Goal: Obtain resource: Obtain resource

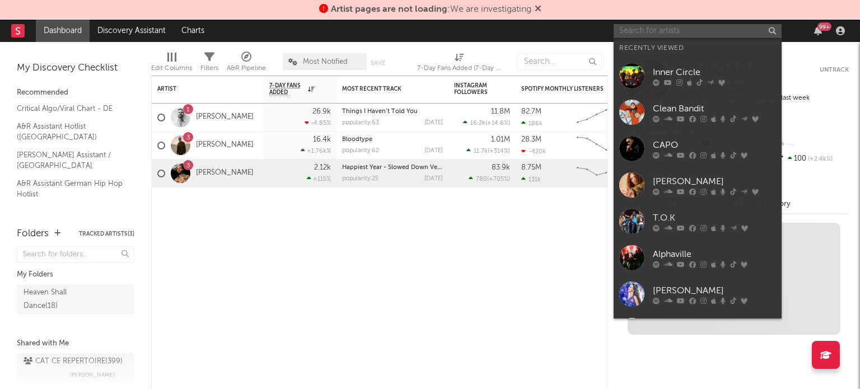
click at [648, 33] on input "text" at bounding box center [698, 31] width 168 height 14
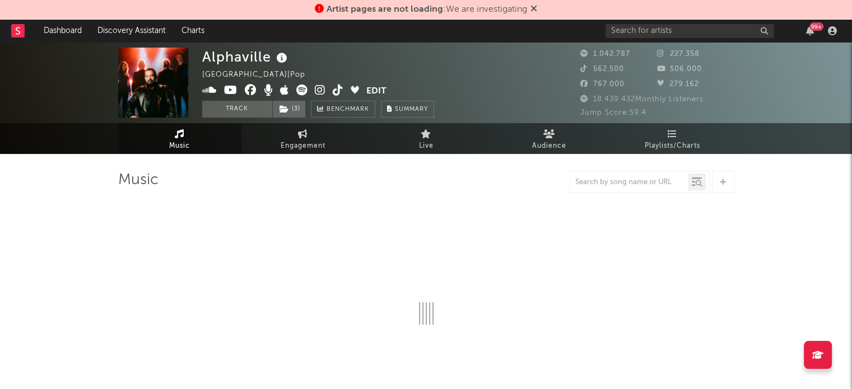
select select "6m"
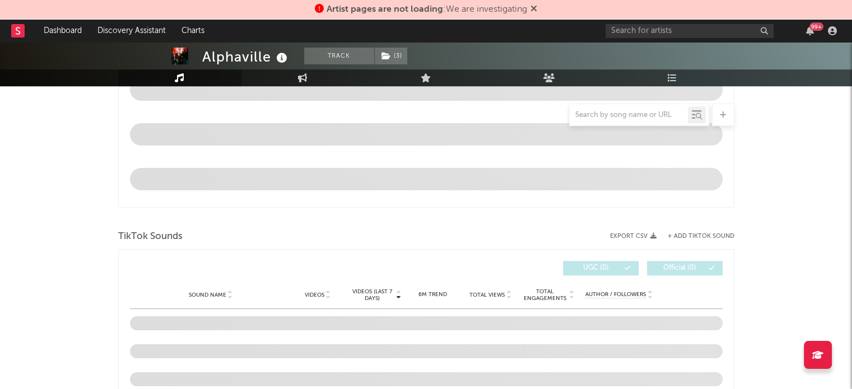
scroll to position [600, 0]
click at [278, 58] on icon at bounding box center [282, 58] width 16 height 16
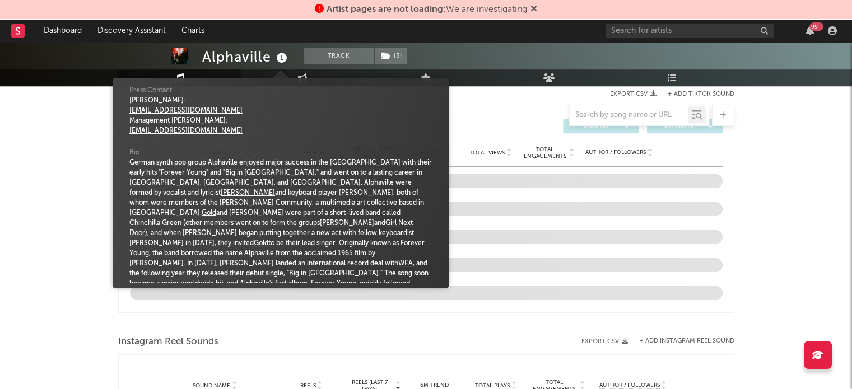
scroll to position [0, 0]
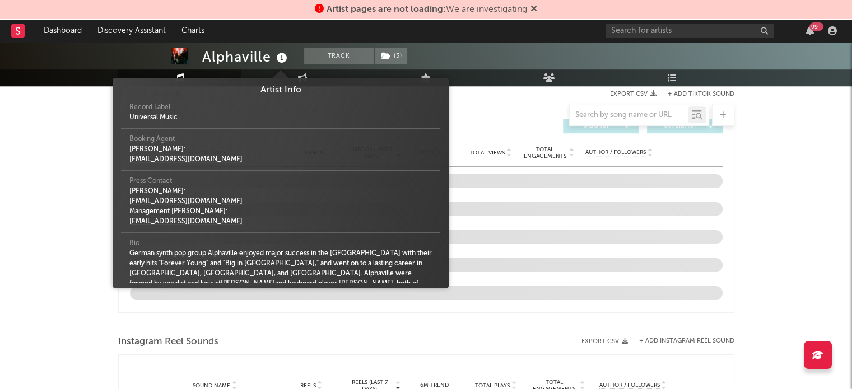
click at [179, 54] on img at bounding box center [179, 56] width 17 height 17
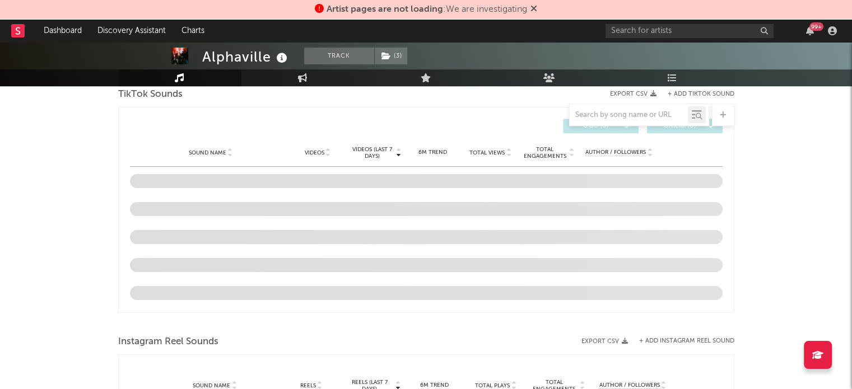
click at [179, 54] on img at bounding box center [179, 56] width 17 height 17
click at [701, 34] on input "text" at bounding box center [689, 31] width 168 height 14
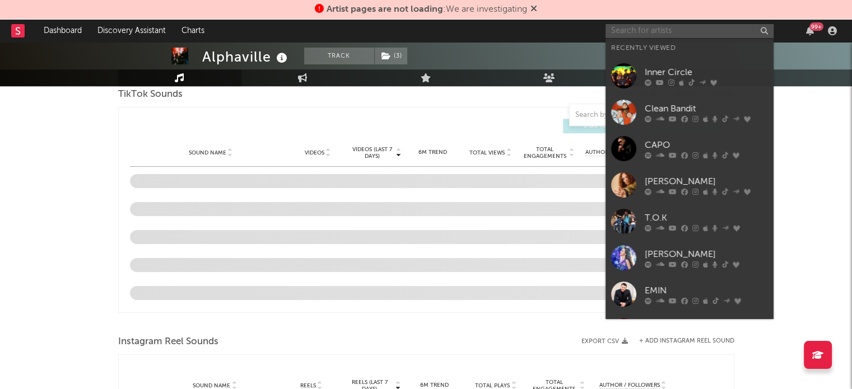
paste input "29186"
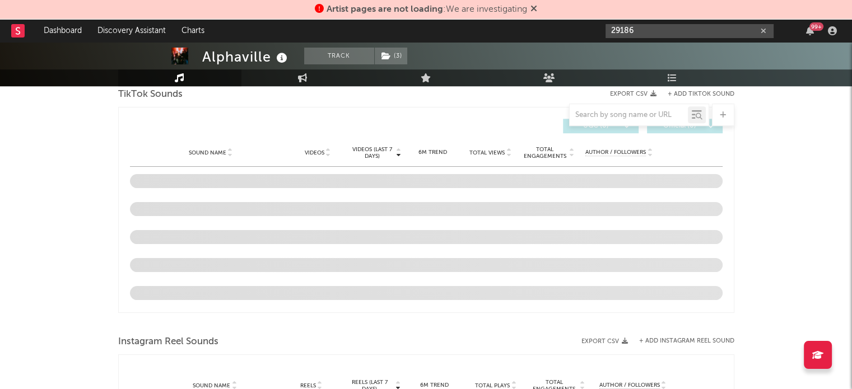
type input "29186"
click at [775, 176] on div "Alphaville Track ( 3 ) [GEOGRAPHIC_DATA] | Pop Edit Track ( 3 ) Benchmark Summa…" at bounding box center [426, 100] width 852 height 1602
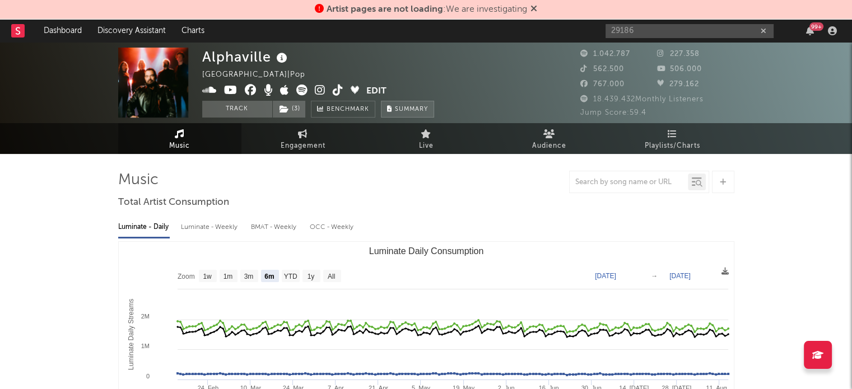
click at [391, 104] on button "Summary" at bounding box center [407, 109] width 53 height 17
